Goal: Task Accomplishment & Management: Use online tool/utility

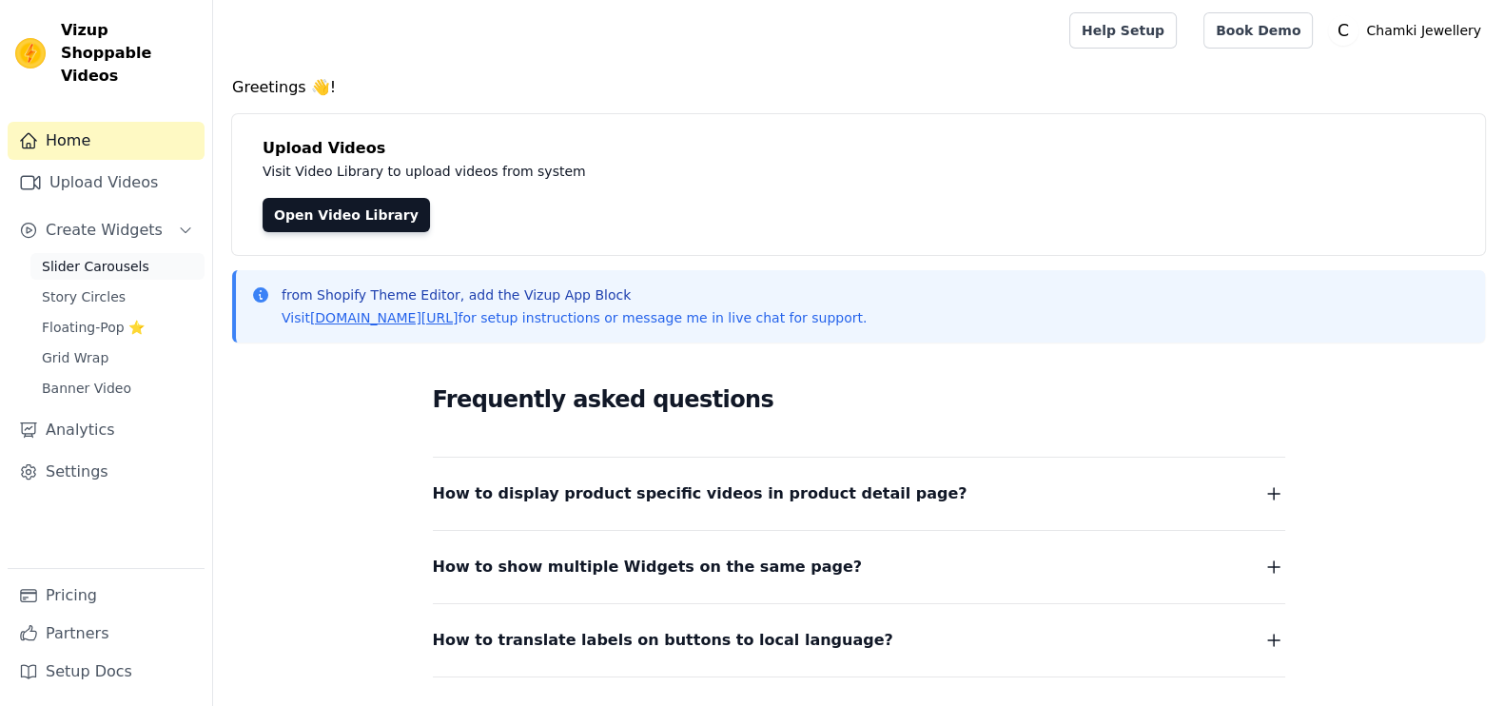
click at [122, 257] on span "Slider Carousels" at bounding box center [96, 266] width 108 height 19
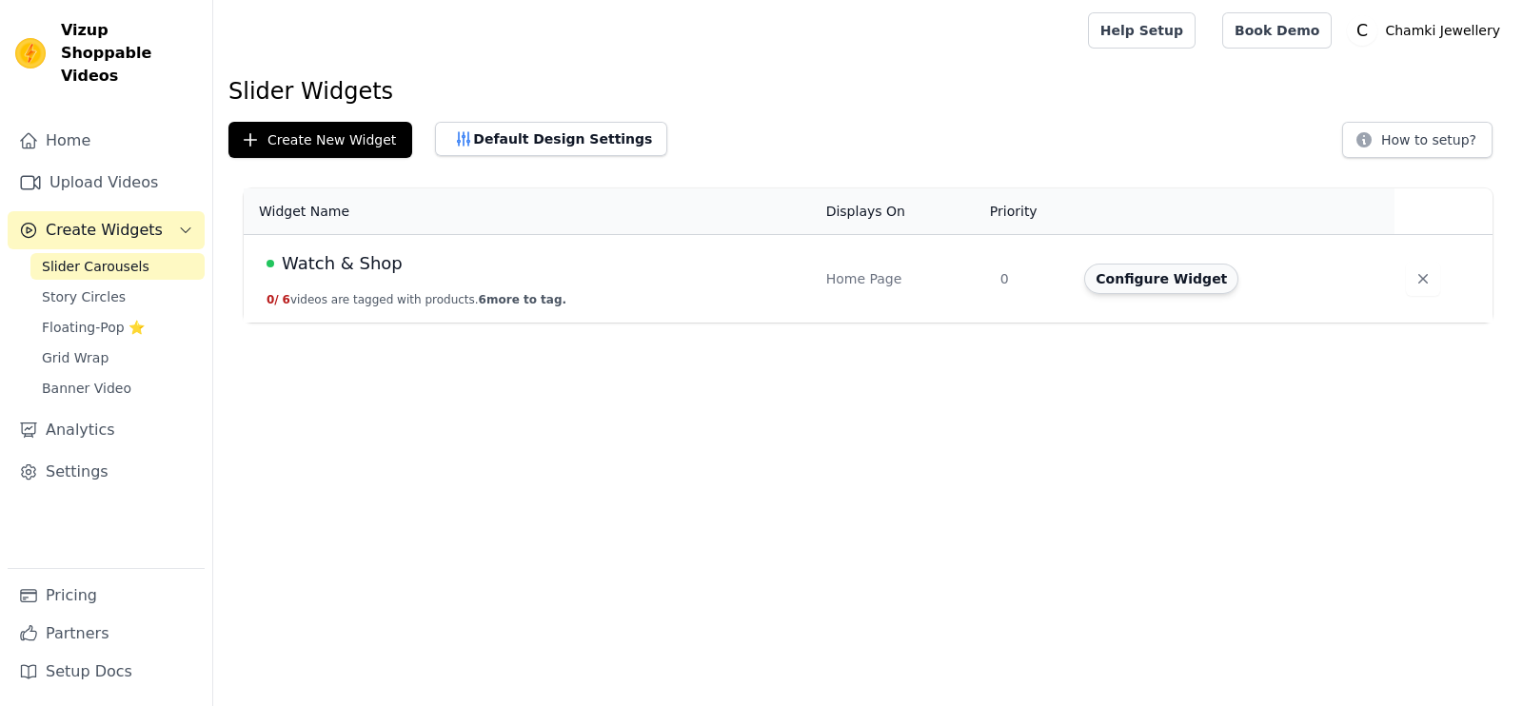
click at [1115, 281] on button "Configure Widget" at bounding box center [1161, 279] width 154 height 30
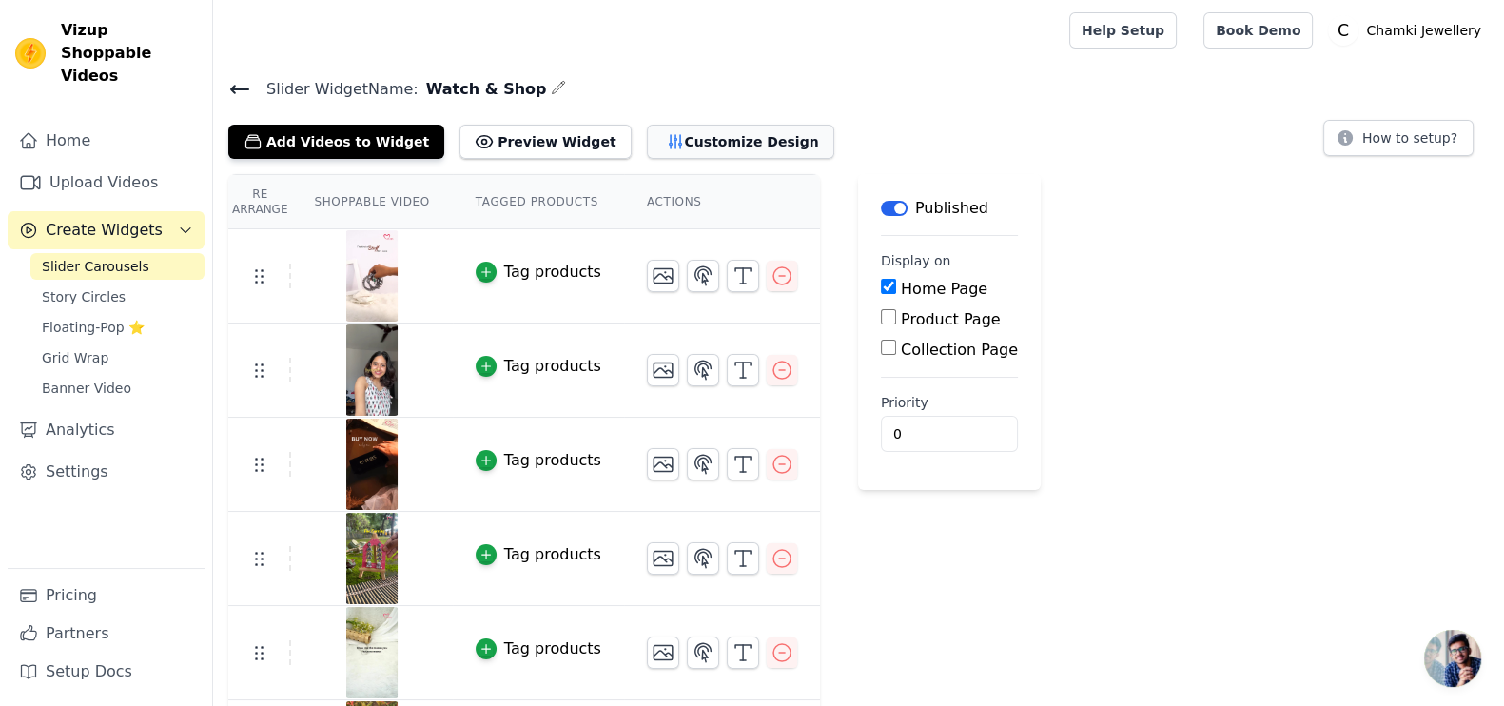
click at [648, 129] on button "Customize Design" at bounding box center [740, 142] width 187 height 34
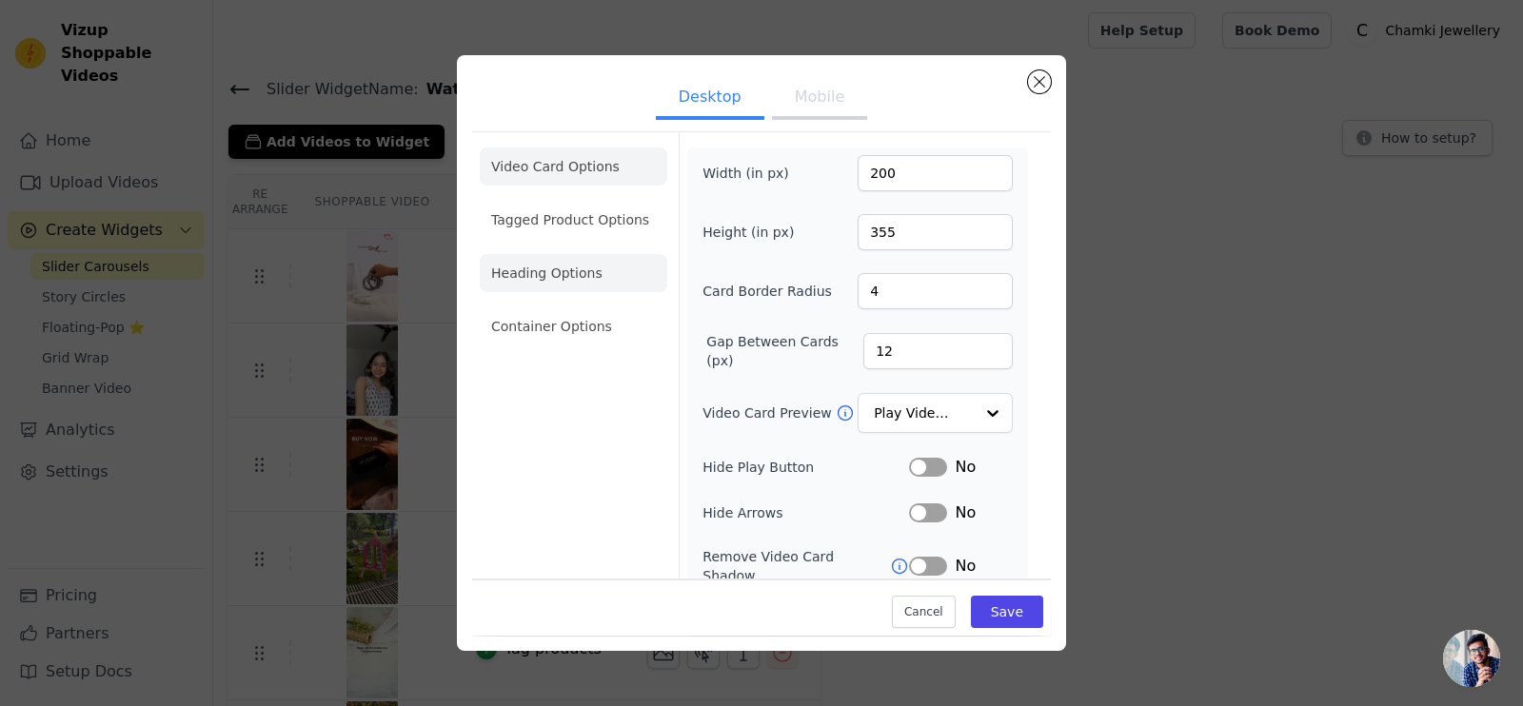
click at [593, 276] on li "Heading Options" at bounding box center [573, 273] width 187 height 38
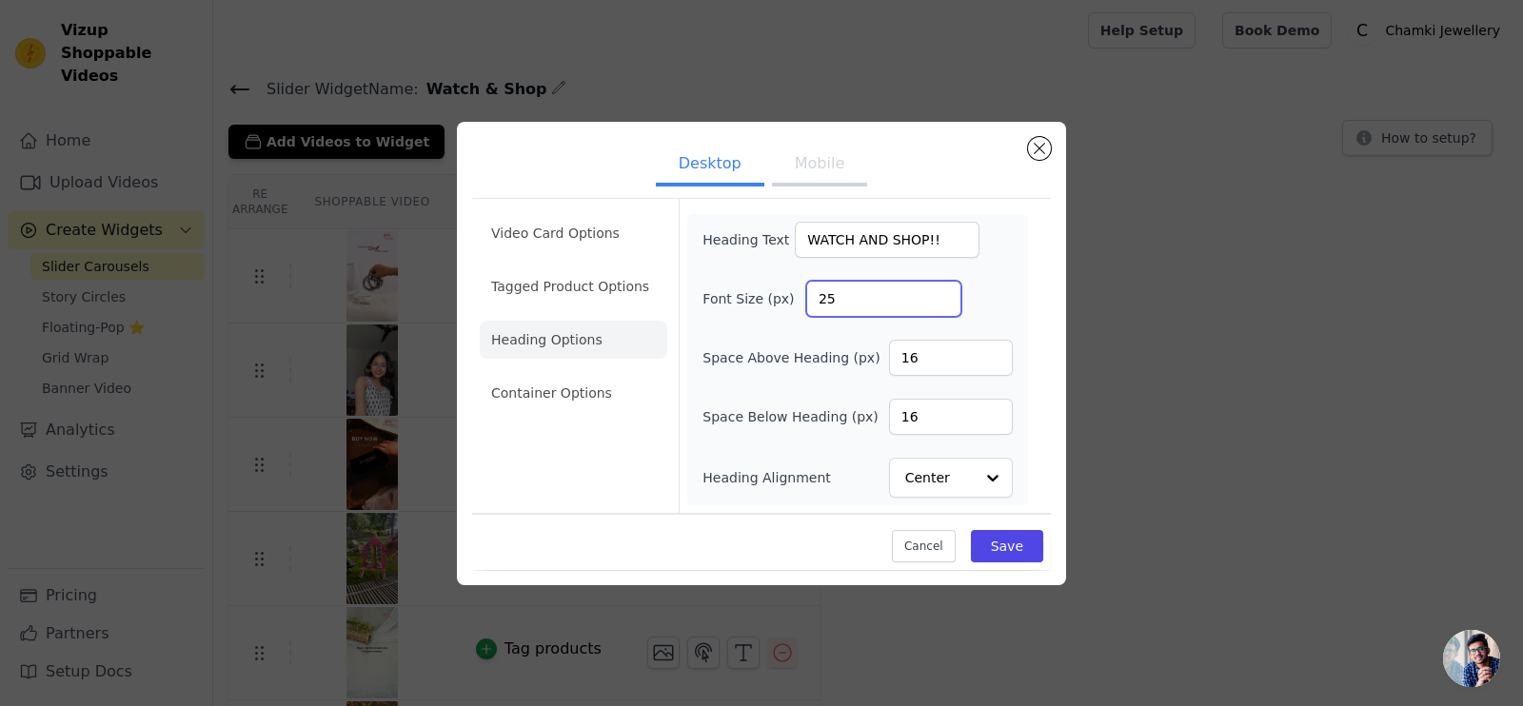
click at [899, 299] on input "25" at bounding box center [883, 299] width 155 height 36
type input "2"
type input "15"
click at [1007, 555] on button "Save" at bounding box center [1007, 546] width 72 height 32
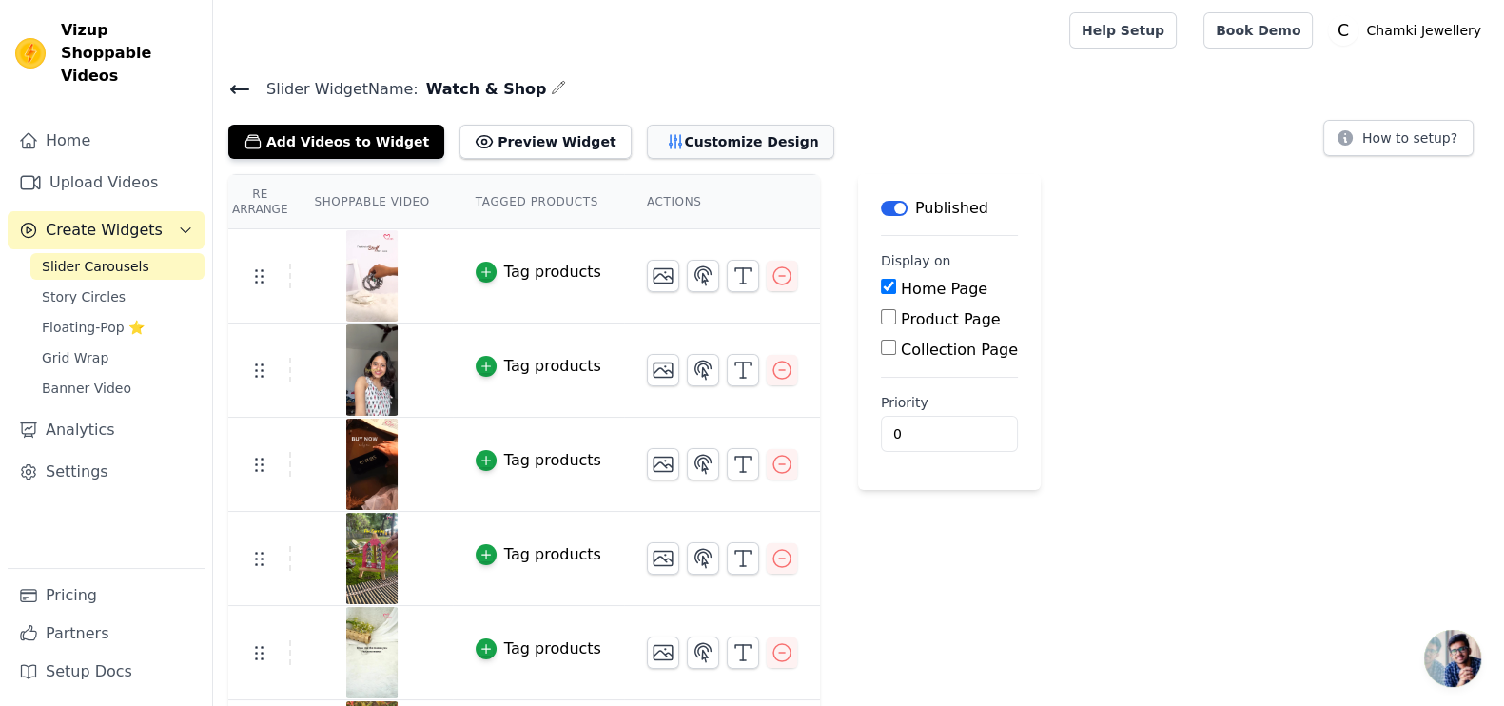
click at [683, 145] on button "Customize Design" at bounding box center [740, 142] width 187 height 34
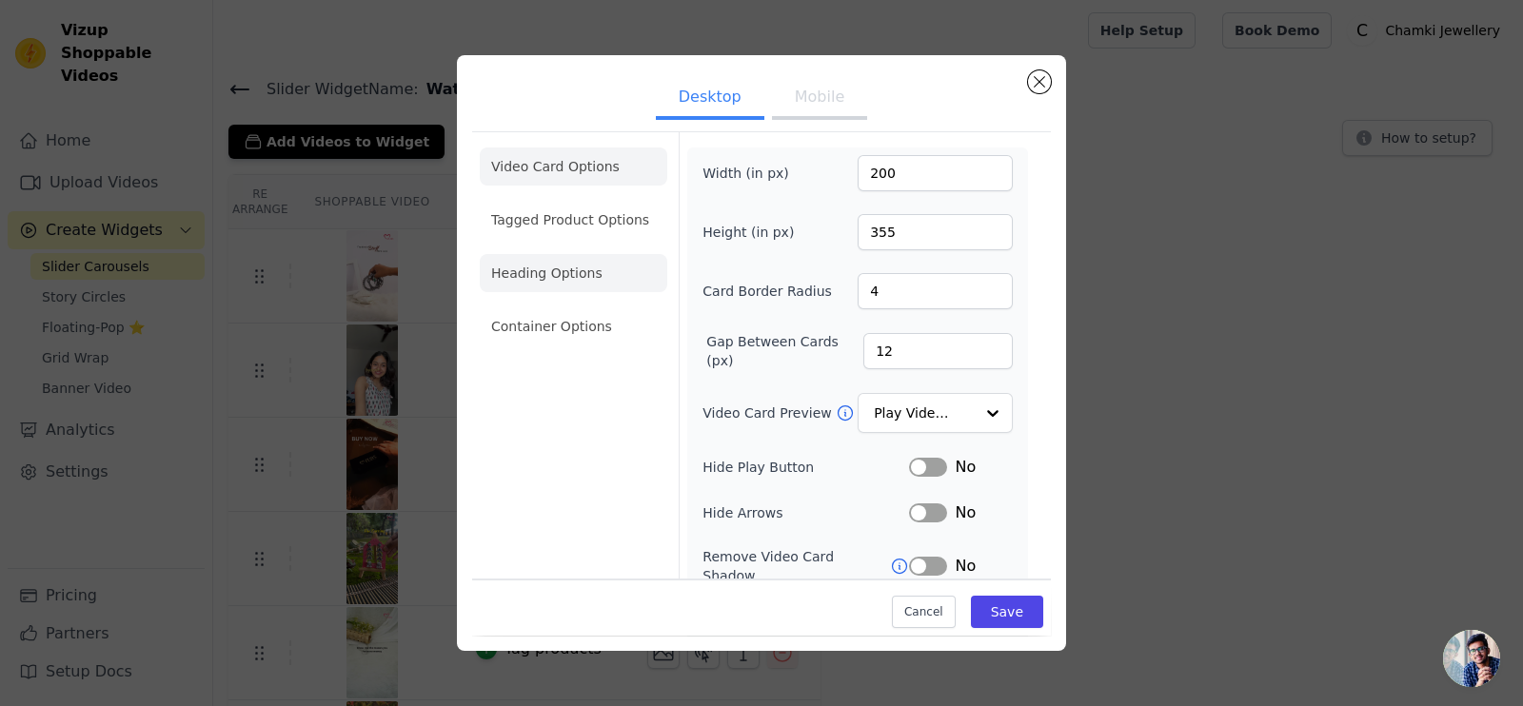
click at [571, 282] on li "Heading Options" at bounding box center [573, 273] width 187 height 38
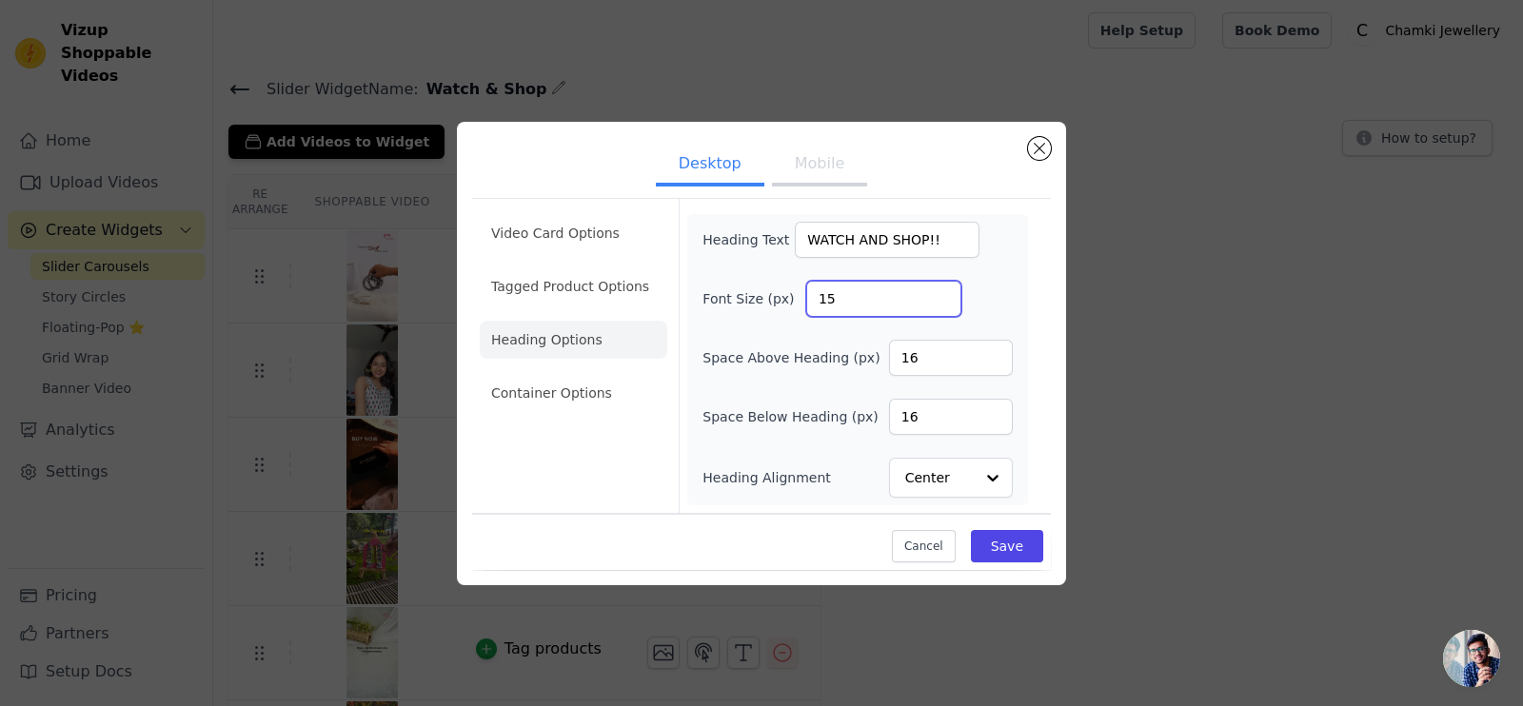
click at [849, 296] on input "15" at bounding box center [883, 299] width 155 height 36
type input "1"
type input "2"
type input "18"
click at [999, 533] on button "Save" at bounding box center [1007, 546] width 72 height 32
